Goal: Task Accomplishment & Management: Manage account settings

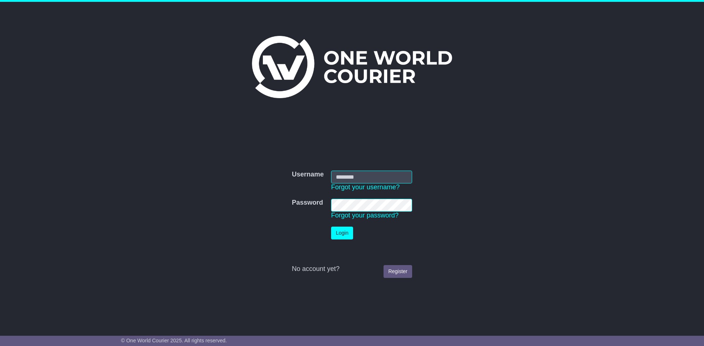
type input "**********"
click at [341, 236] on button "Login" at bounding box center [342, 233] width 22 height 13
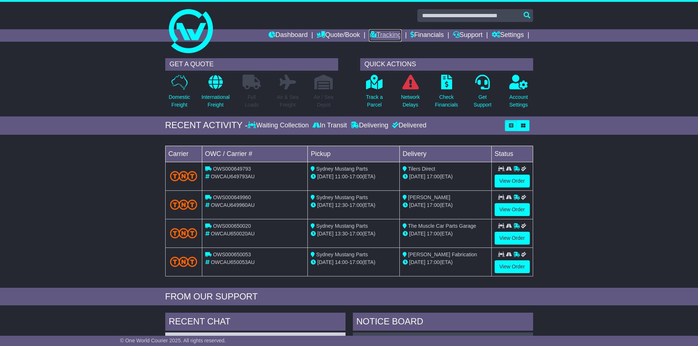
click at [382, 37] on link "Tracking" at bounding box center [385, 35] width 32 height 12
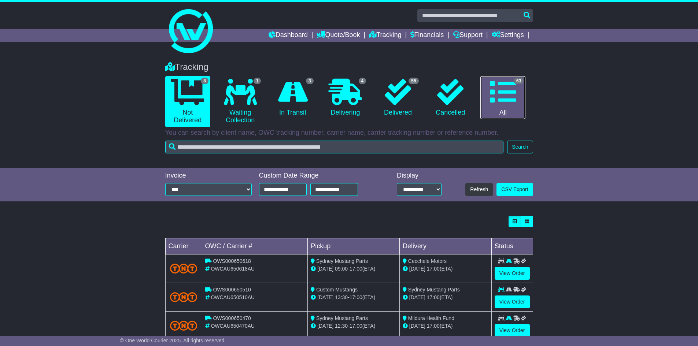
click at [504, 105] on icon at bounding box center [503, 92] width 26 height 26
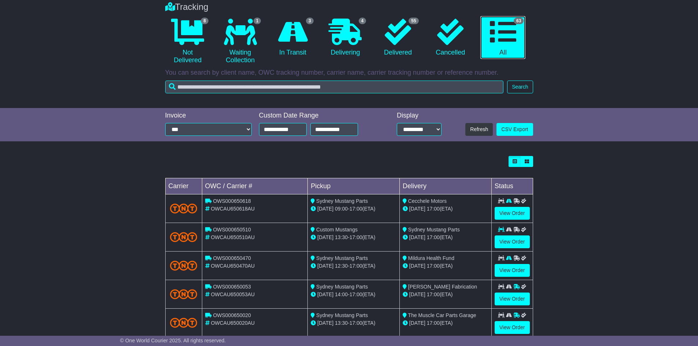
scroll to position [73, 0]
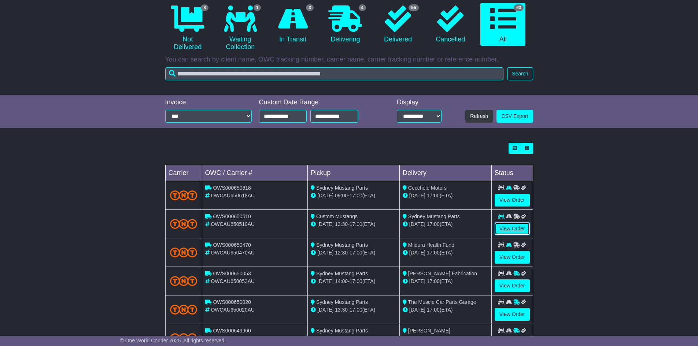
click at [508, 230] on link "View Order" at bounding box center [512, 228] width 35 height 13
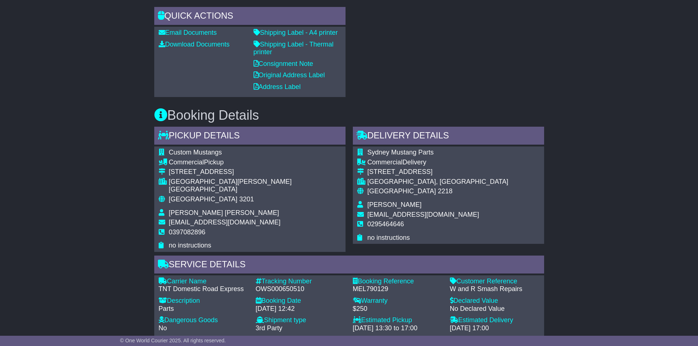
scroll to position [445, 0]
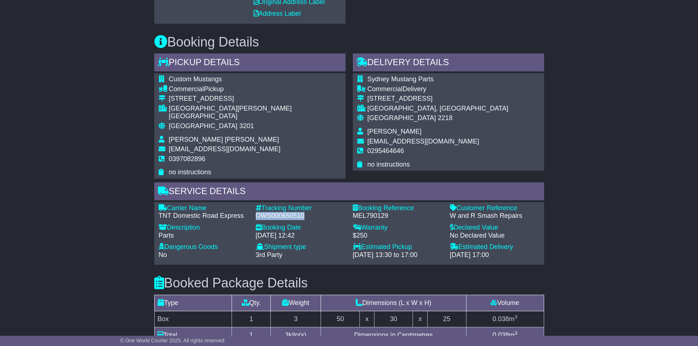
drag, startPoint x: 304, startPoint y: 200, endPoint x: 256, endPoint y: 204, distance: 48.1
click at [256, 212] on div "OWS000650510" at bounding box center [301, 216] width 90 height 8
copy div "OWS000650510"
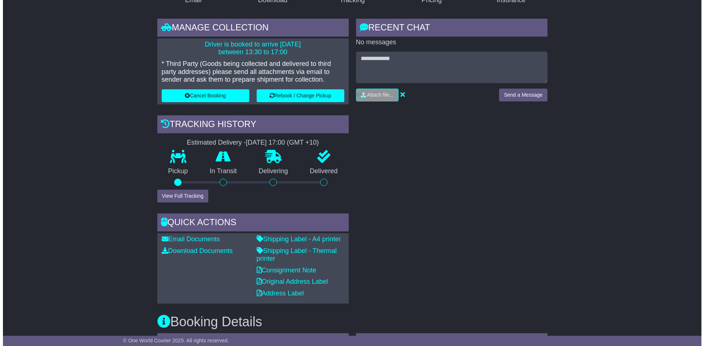
scroll to position [152, 0]
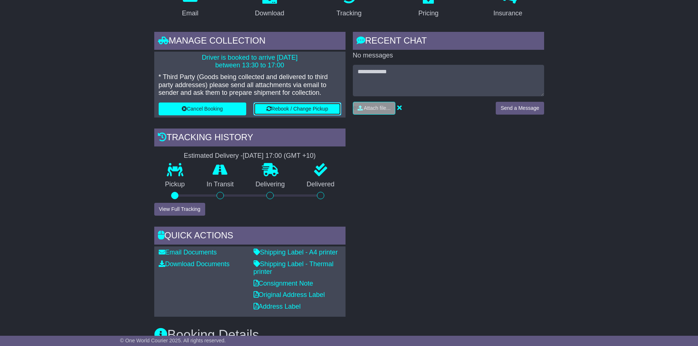
click at [299, 105] on button "Rebook / Change Pickup" at bounding box center [298, 109] width 88 height 13
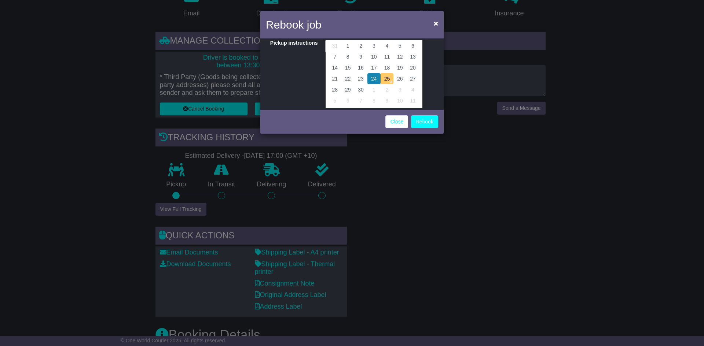
scroll to position [51, 0]
click at [388, 79] on td "25" at bounding box center [386, 77] width 13 height 11
type input "**********"
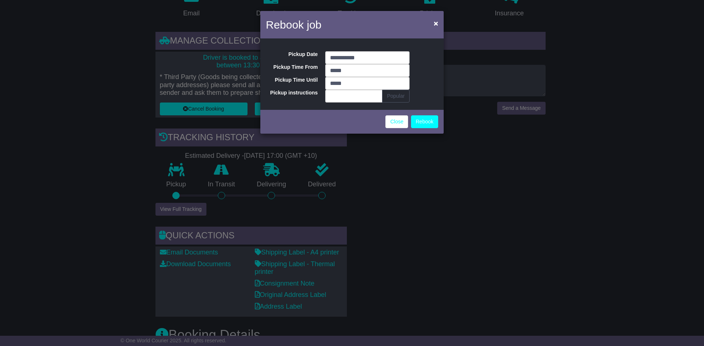
scroll to position [0, 0]
click at [355, 69] on input "*****" at bounding box center [367, 70] width 84 height 13
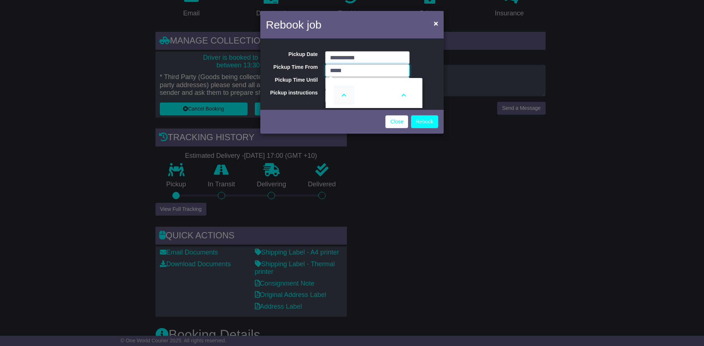
click at [345, 92] on icon at bounding box center [344, 95] width 20 height 20
click at [402, 95] on icon at bounding box center [404, 95] width 20 height 20
click at [340, 97] on icon at bounding box center [344, 95] width 20 height 20
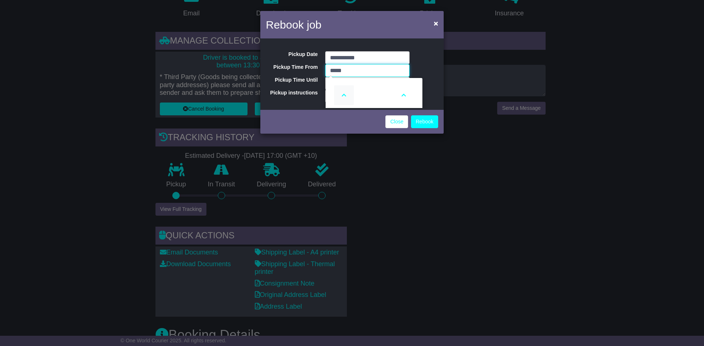
click at [340, 97] on icon at bounding box center [344, 95] width 20 height 20
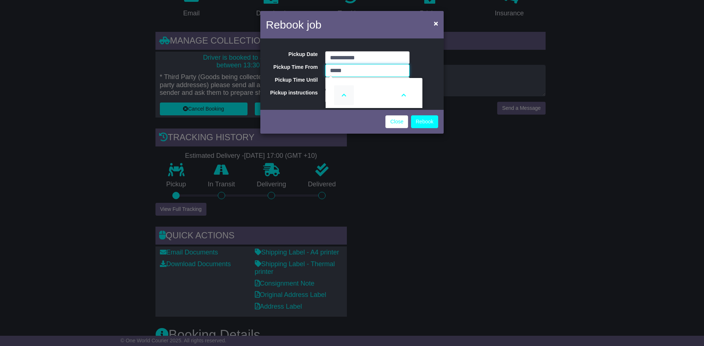
click at [340, 97] on icon at bounding box center [344, 95] width 20 height 20
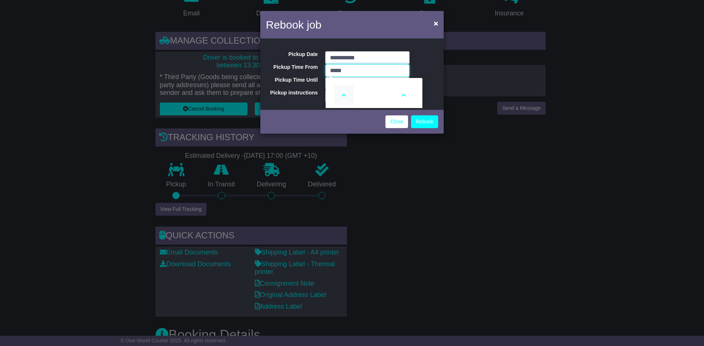
click at [340, 97] on icon at bounding box center [344, 95] width 20 height 20
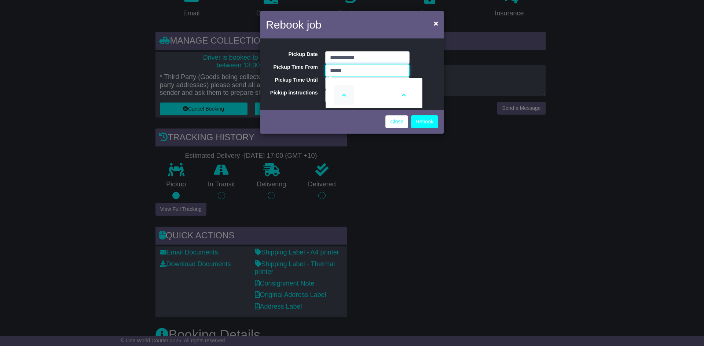
click at [340, 97] on icon at bounding box center [344, 95] width 20 height 20
type input "*****"
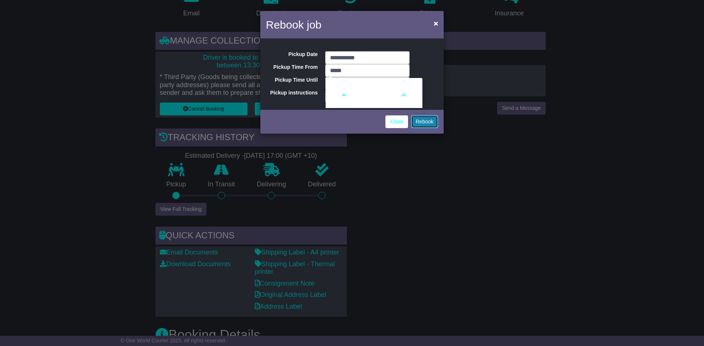
click at [423, 125] on button "Rebook" at bounding box center [424, 121] width 27 height 13
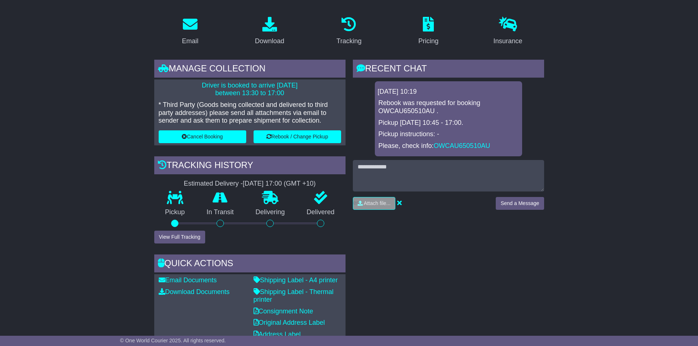
scroll to position [5, 0]
